Goal: Transaction & Acquisition: Purchase product/service

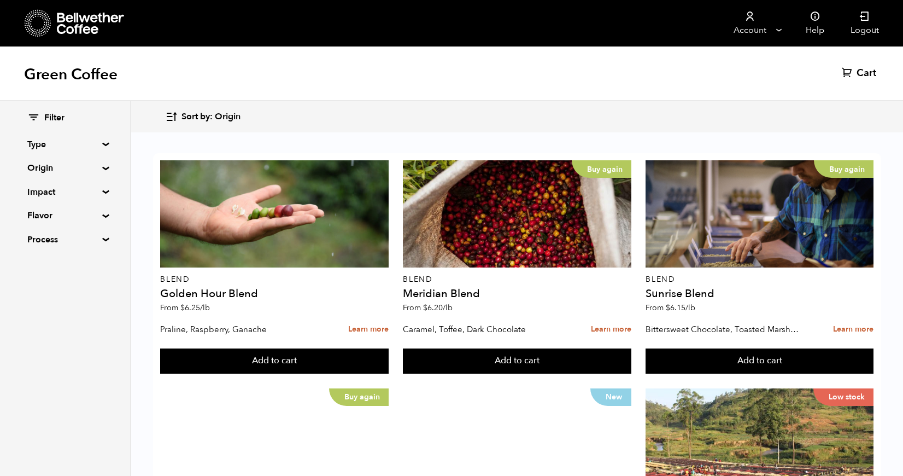
scroll to position [239, 0]
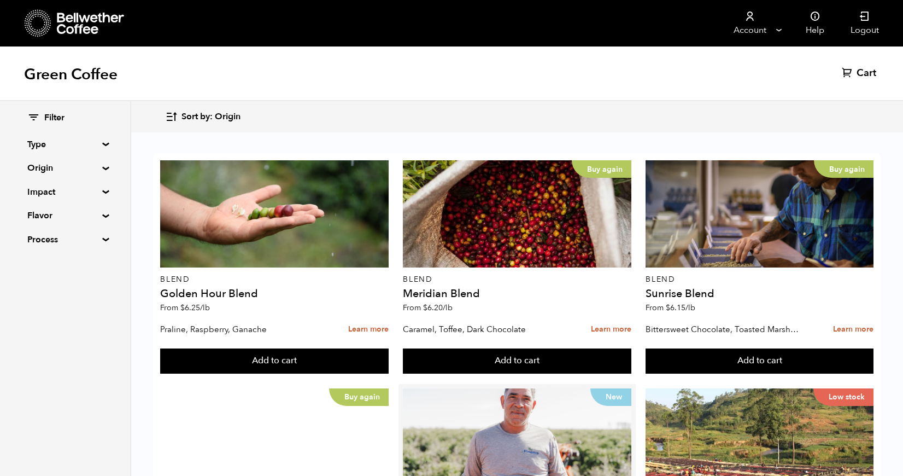
click at [553, 388] on div "New Brazil Parceiros do Cafe (AUG 25) From $ 6.15 /lb" at bounding box center [517, 467] width 228 height 158
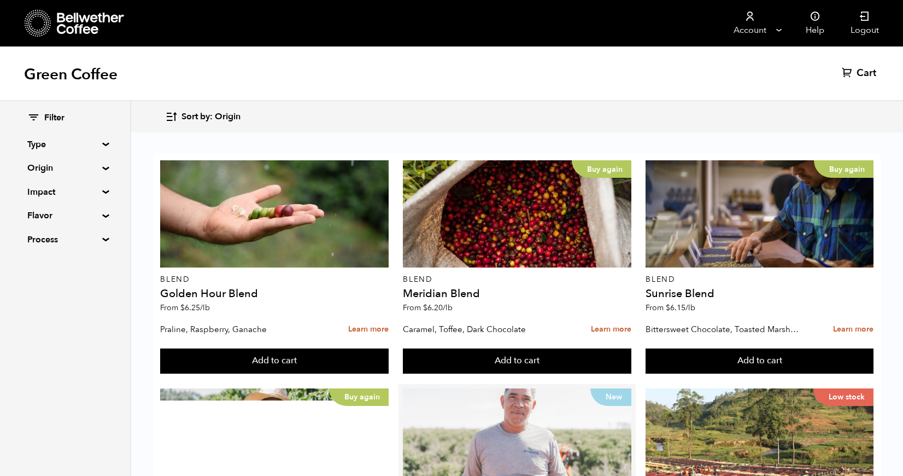
click at [547, 388] on div "New" at bounding box center [517, 441] width 228 height 107
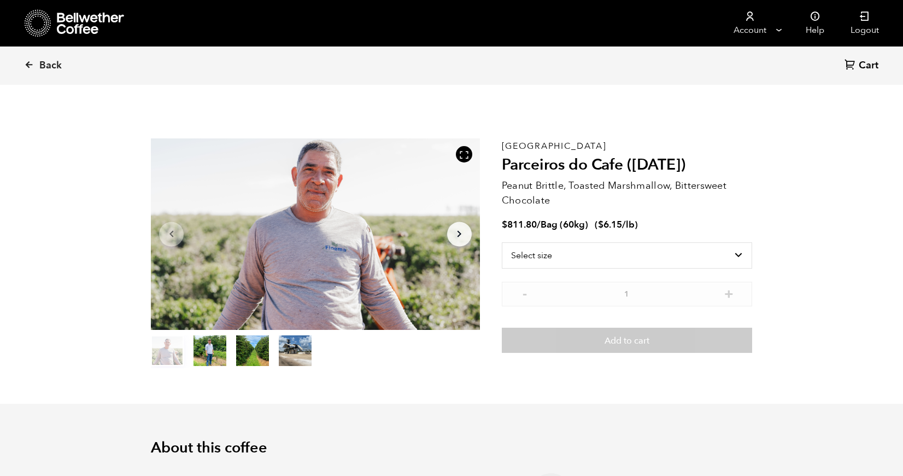
scroll to position [476, 582]
click at [33, 64] on icon at bounding box center [29, 65] width 10 height 10
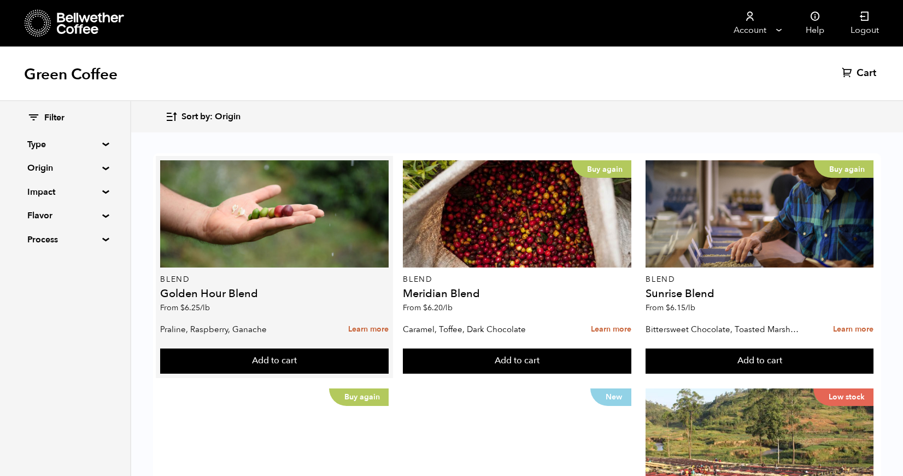
scroll to position [215, 0]
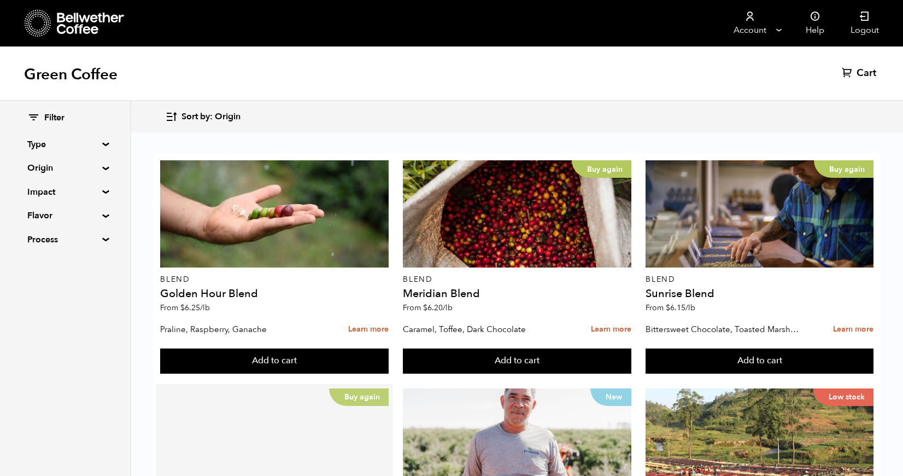
click at [315, 388] on div "Buy again" at bounding box center [274, 441] width 228 height 107
click at [268, 388] on div "Buy again" at bounding box center [274, 441] width 228 height 107
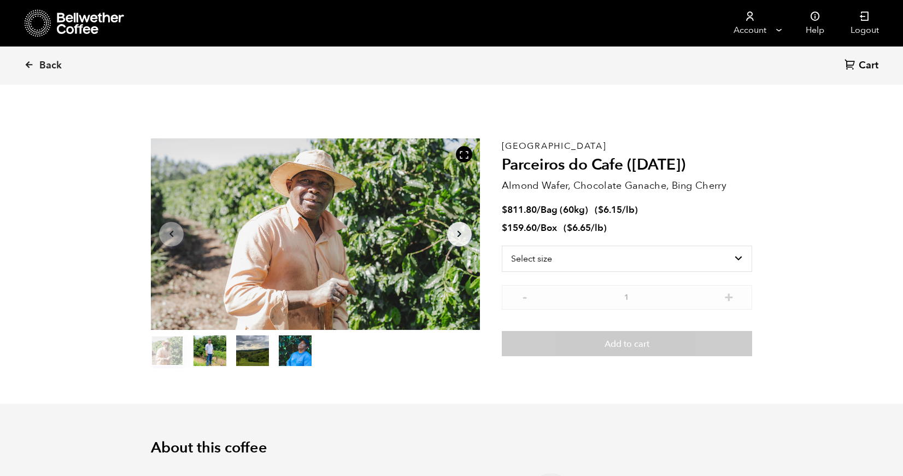
scroll to position [476, 582]
select select "box"
